Goal: Find specific page/section

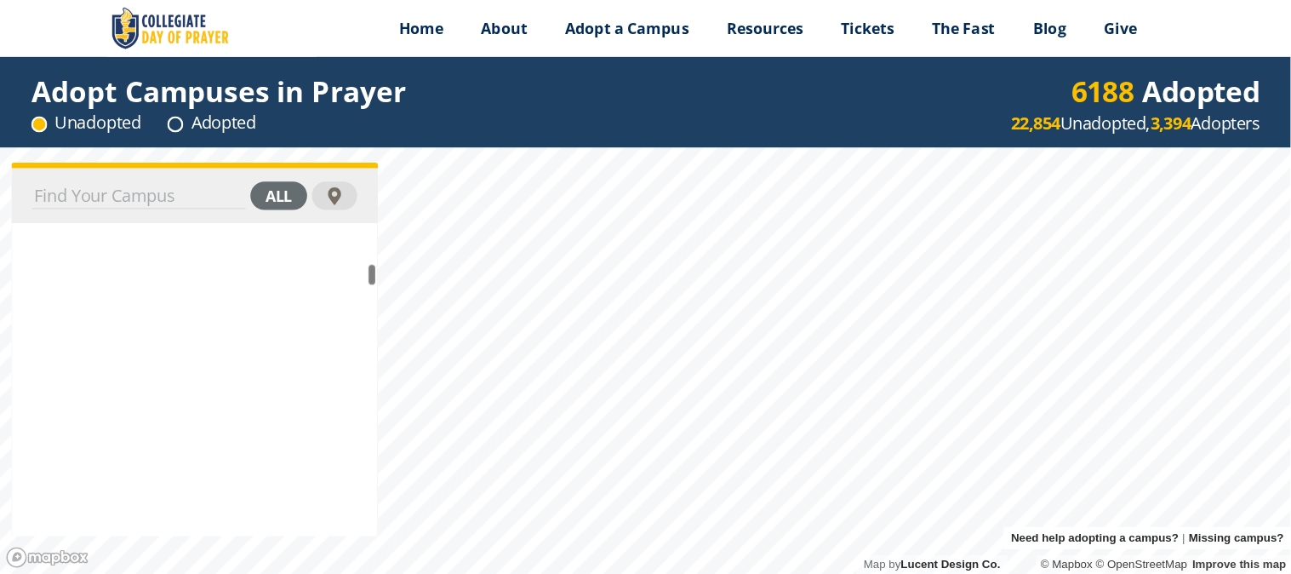
scroll to position [532662, 0]
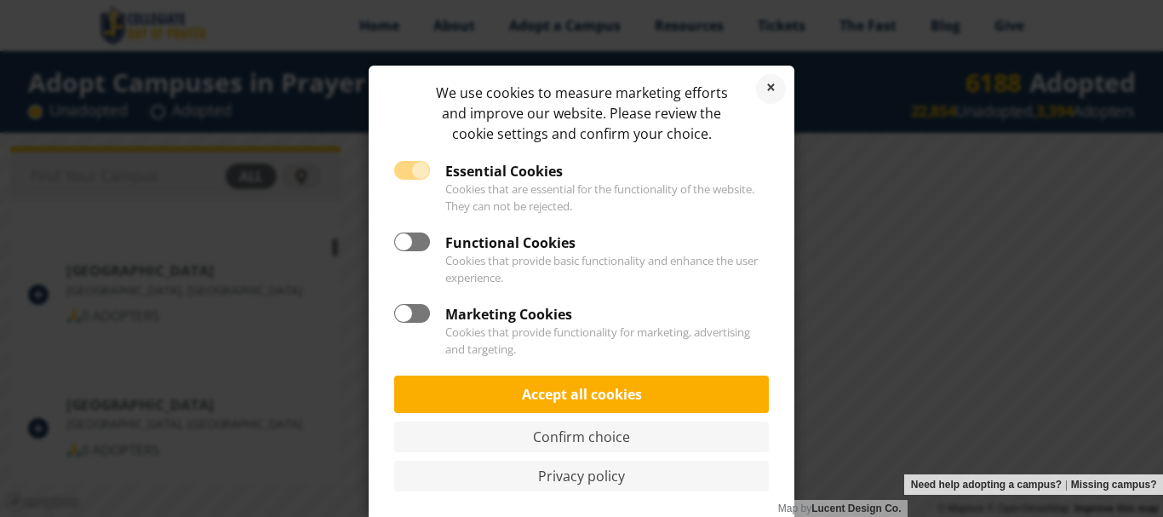
click at [893, 158] on div "We use cookies to measure marketing efforts and improve our website. Please rev…" at bounding box center [581, 258] width 1163 height 517
click at [772, 84] on link "Reject cookies" at bounding box center [771, 89] width 30 height 30
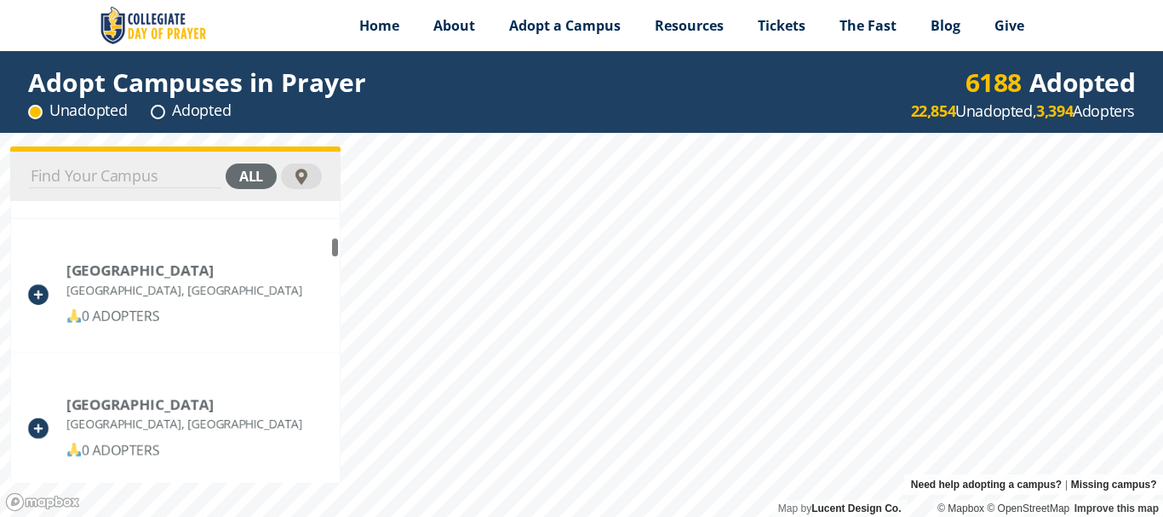
click at [434, 111] on div "Adopt Campuses in Prayer Unadopted Adopted 6188 Adopted 22,854 Unadopted, 3,394…" at bounding box center [581, 92] width 1163 height 82
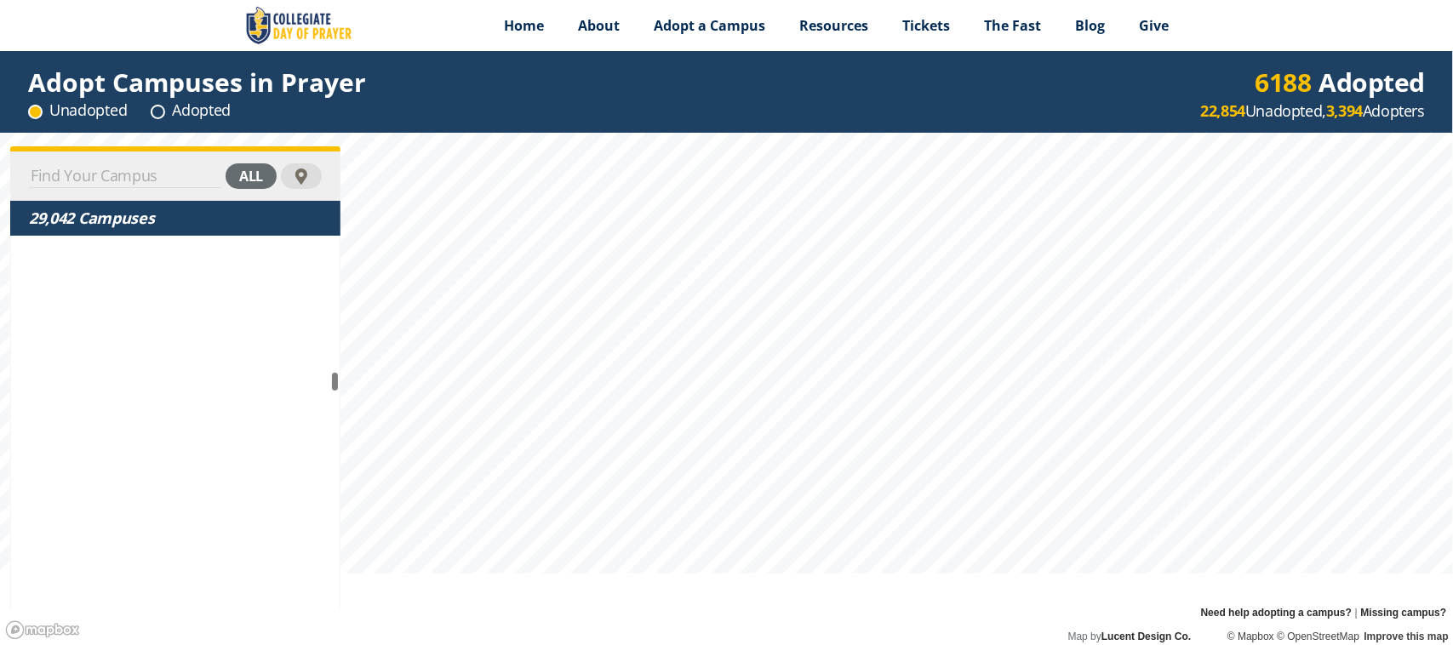
scroll to position [1484035, 0]
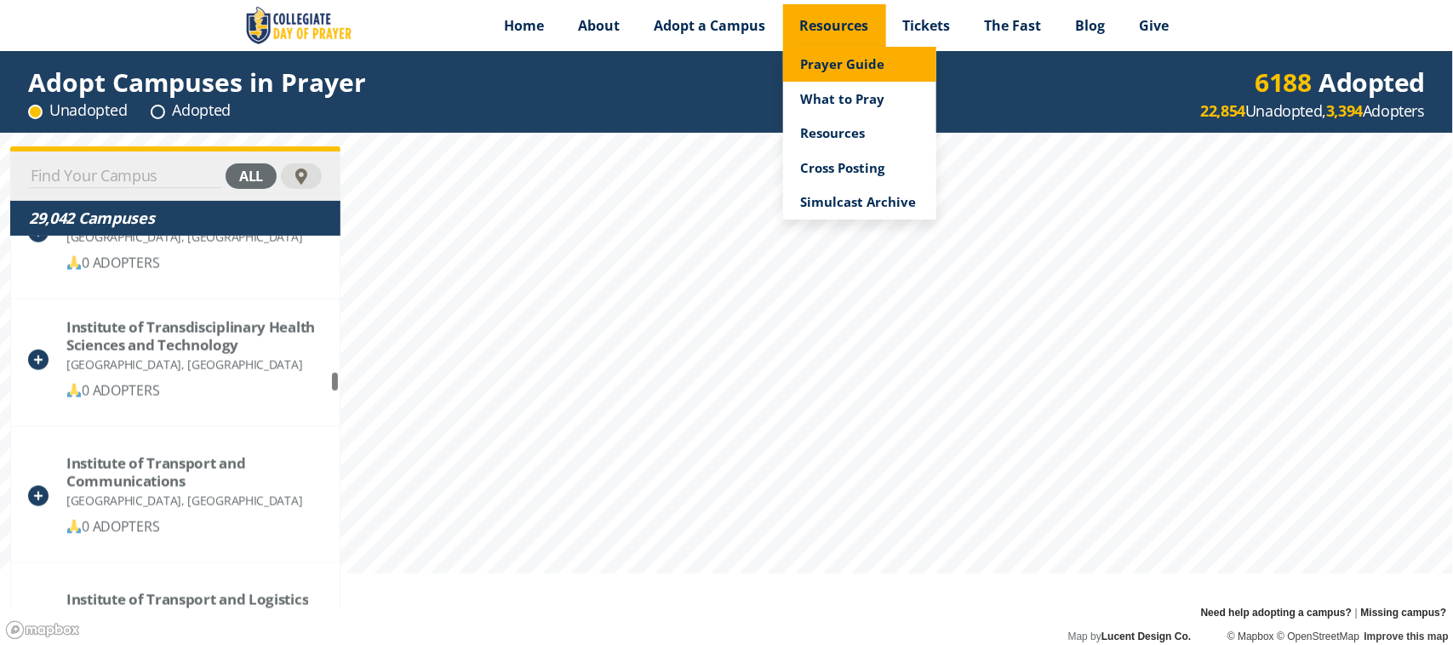
click at [840, 64] on span "Prayer Guide" at bounding box center [842, 63] width 84 height 17
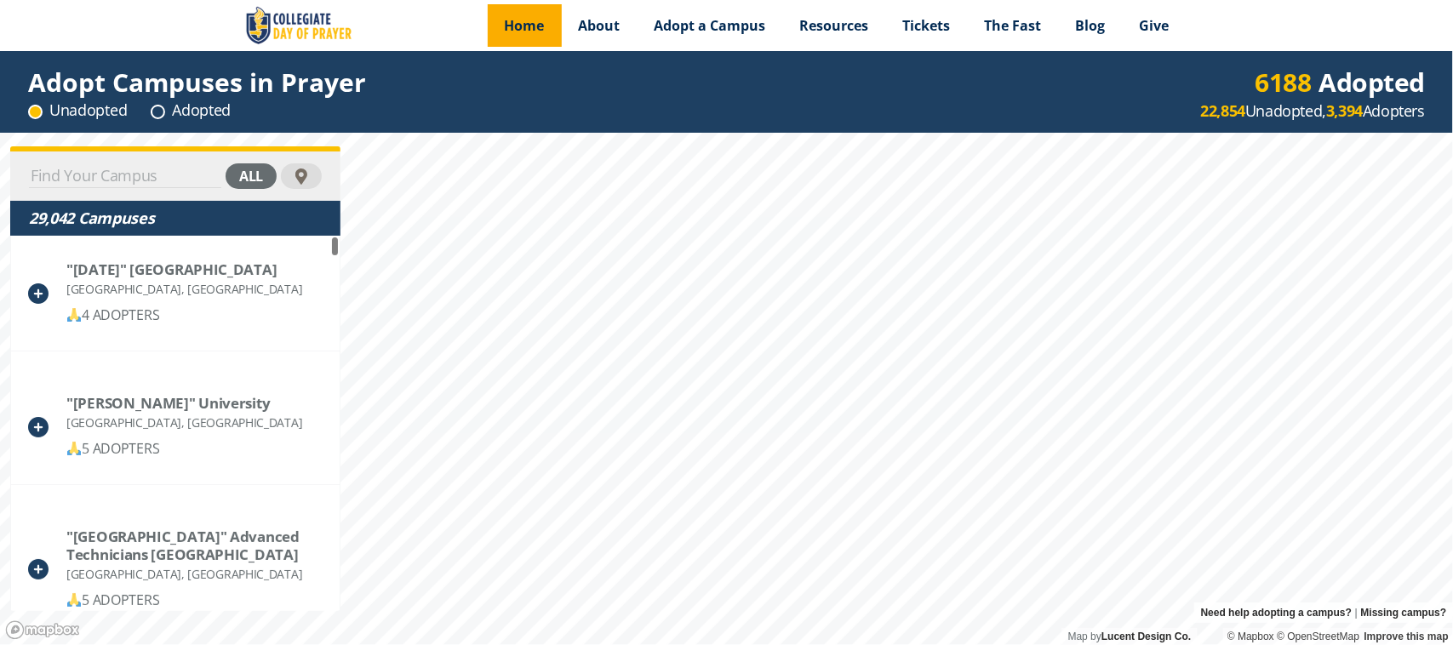
click at [528, 36] on link "Home" at bounding box center [525, 25] width 74 height 43
